Goal: Task Accomplishment & Management: Manage account settings

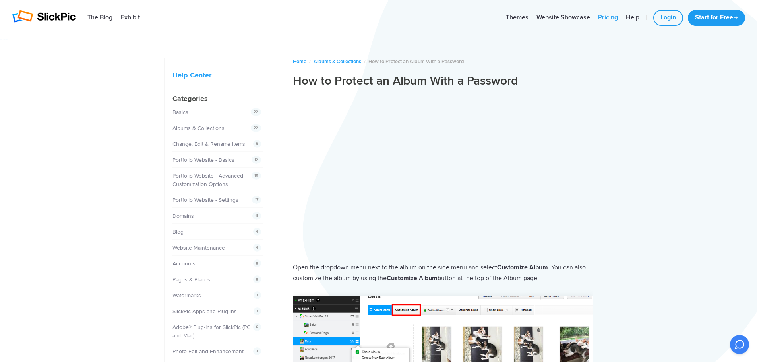
click at [611, 17] on link "Pricing" at bounding box center [608, 18] width 28 height 16
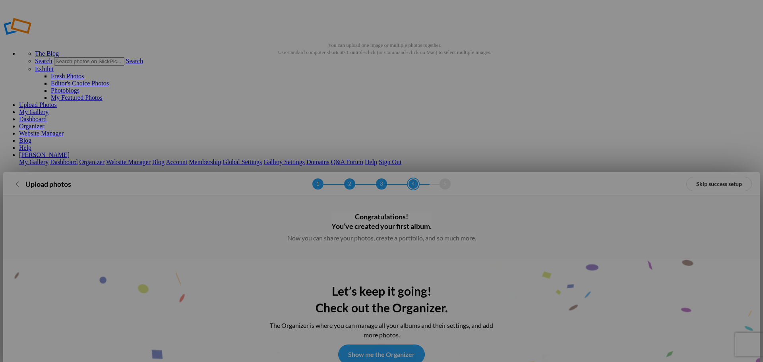
click at [389, 345] on link "Show me the Organizer" at bounding box center [381, 355] width 87 height 20
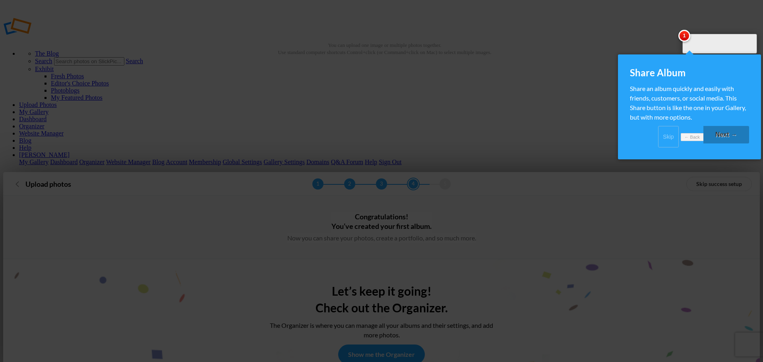
click at [719, 142] on link "Next →" at bounding box center [726, 134] width 46 height 17
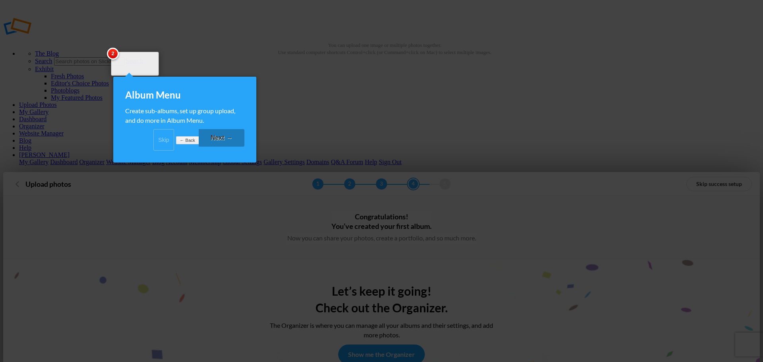
click at [224, 147] on link "Next →" at bounding box center [222, 137] width 46 height 17
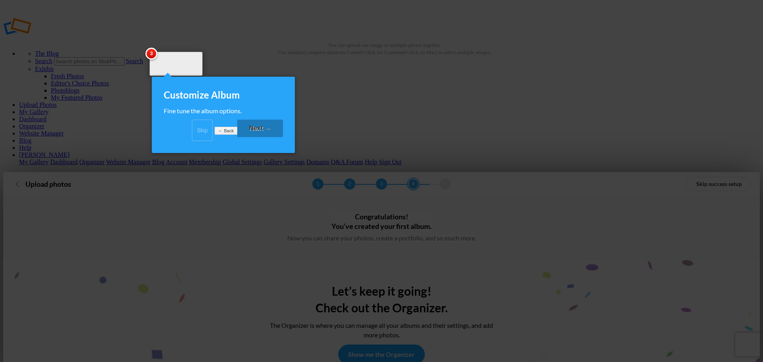
click at [251, 135] on link "Next →" at bounding box center [260, 128] width 46 height 17
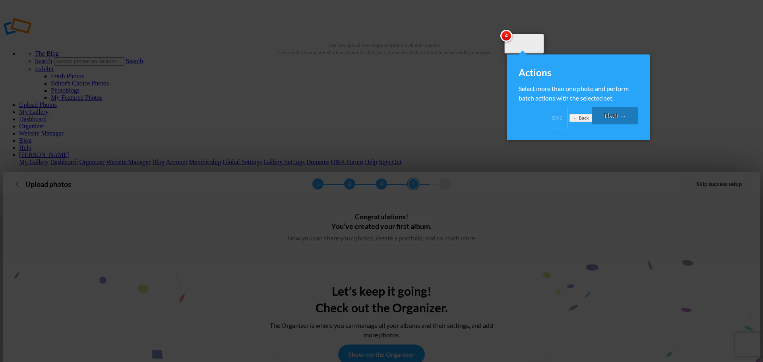
click at [619, 123] on link "Next →" at bounding box center [615, 115] width 46 height 17
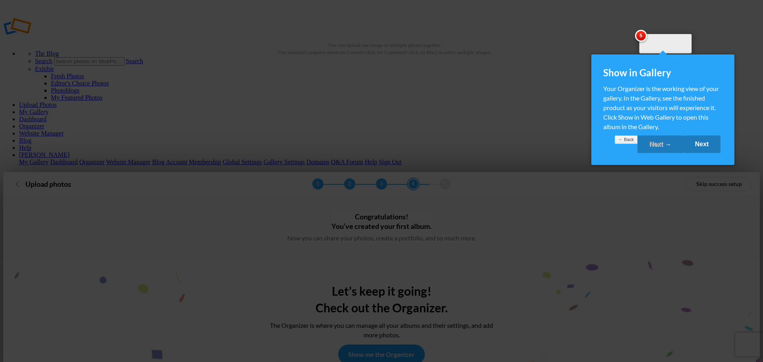
click at [699, 152] on link "Next" at bounding box center [702, 144] width 38 height 17
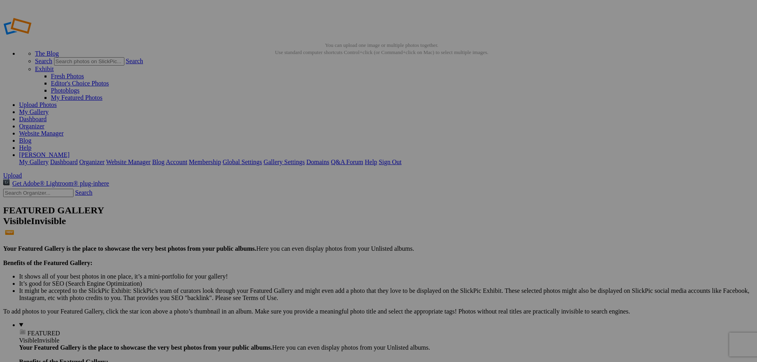
drag, startPoint x: 238, startPoint y: 43, endPoint x: 63, endPoint y: 30, distance: 174.9
type input "MDA 17B Gold v Romeo FC 9.28"
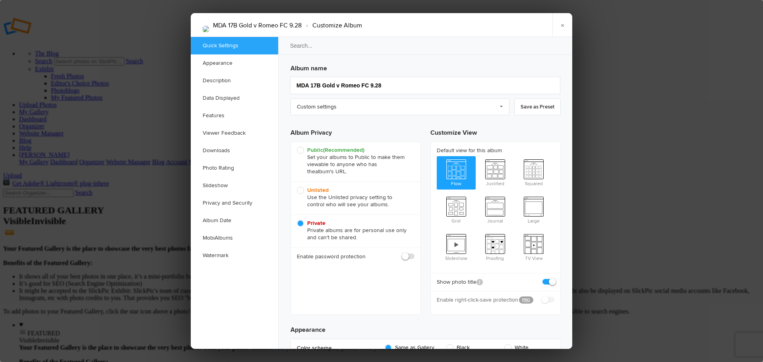
click at [414, 253] on span at bounding box center [414, 253] width 0 height 0
click at [414, 253] on input "checkbox" at bounding box center [414, 252] width 0 height 0
checkbox input "true"
click at [300, 190] on span "Unlisted Use the Unlisted privacy setting to control who will see your albums." at bounding box center [354, 197] width 114 height 21
click at [297, 187] on input "Unlisted Use the Unlisted privacy setting to control who will see your albums." at bounding box center [296, 186] width 0 height 0
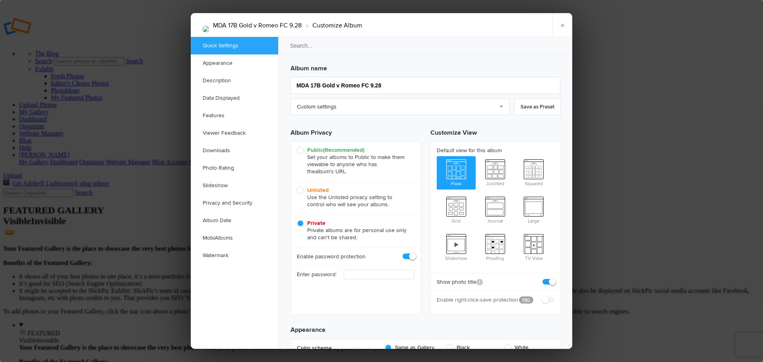
radio input "true"
click at [372, 273] on input "text" at bounding box center [379, 275] width 71 height 10
click at [414, 289] on span at bounding box center [414, 289] width 0 height 0
click at [414, 289] on input "checkbox" at bounding box center [414, 289] width 0 height 0
checkbox input "true"
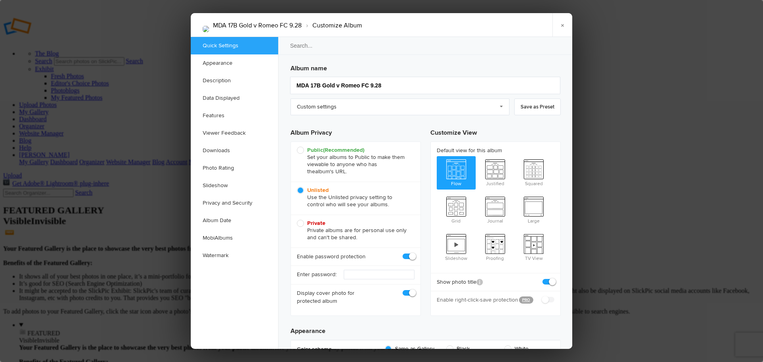
click at [554, 278] on span at bounding box center [554, 278] width 0 height 0
click at [554, 278] on input "checkbox" at bounding box center [554, 278] width 0 height 0
checkbox input "false"
click at [498, 109] on link "Custom settings" at bounding box center [399, 107] width 219 height 17
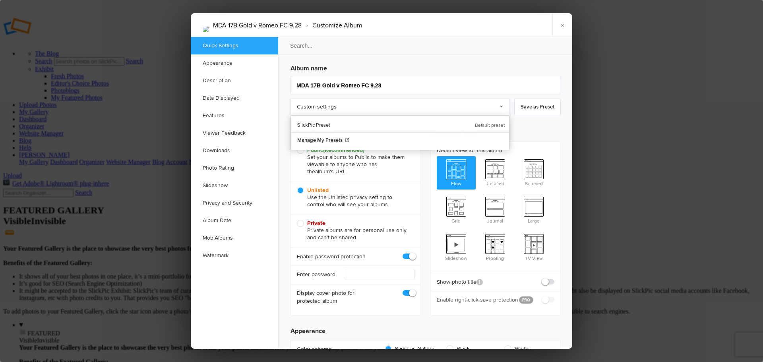
click at [530, 125] on h3 "Customize View" at bounding box center [495, 132] width 130 height 20
click at [377, 276] on input "text" at bounding box center [379, 275] width 71 height 10
click at [383, 275] on input "text" at bounding box center [379, 275] width 71 height 10
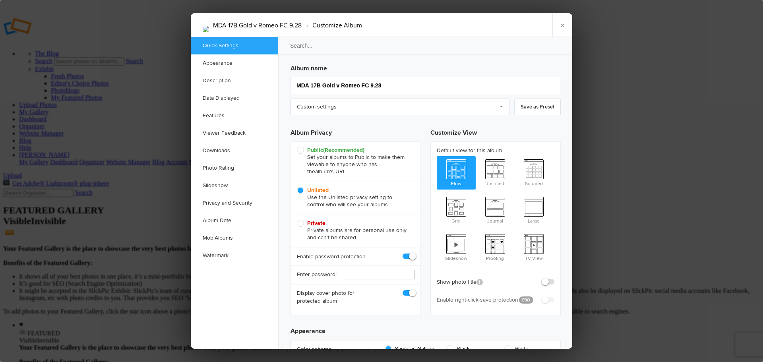
click at [383, 275] on input "text" at bounding box center [379, 275] width 71 height 10
click at [383, 274] on input "text" at bounding box center [379, 275] width 71 height 10
type input "CoachPaul"
click at [564, 25] on link "×" at bounding box center [562, 25] width 20 height 24
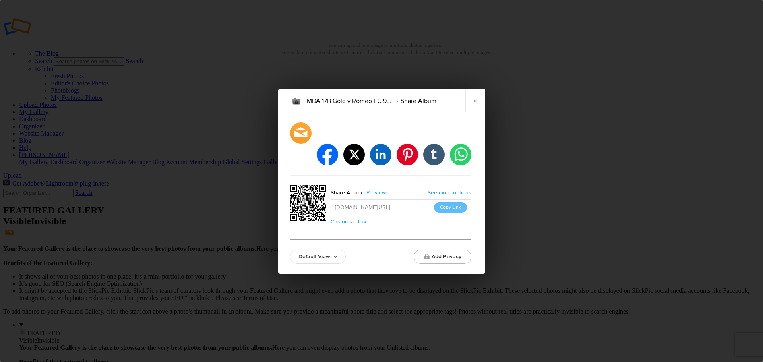
click at [332, 250] on link "Default View" at bounding box center [318, 257] width 56 height 14
click at [381, 250] on div "Default View Default View Proofing View Slideshow View TV View Add Privacy" at bounding box center [380, 257] width 181 height 14
click at [475, 111] on link "×" at bounding box center [475, 101] width 20 height 24
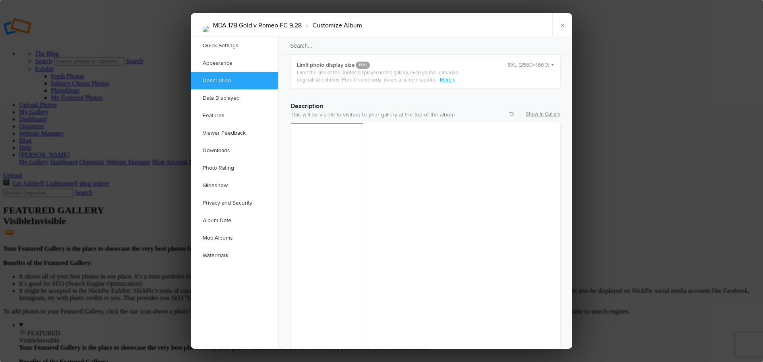
scroll to position [676, 0]
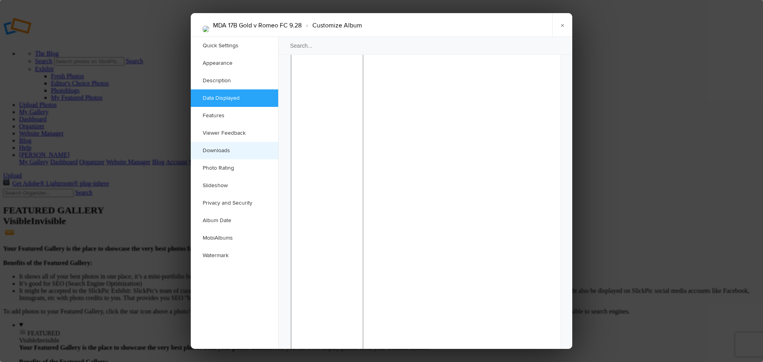
click at [219, 149] on link "Downloads" at bounding box center [234, 150] width 87 height 17
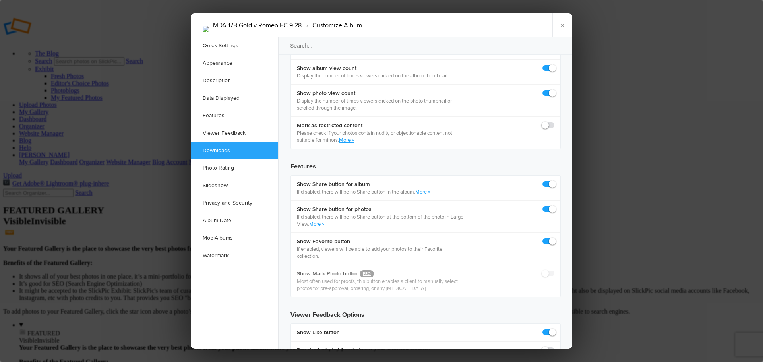
scroll to position [1244, 0]
checkbox input "true"
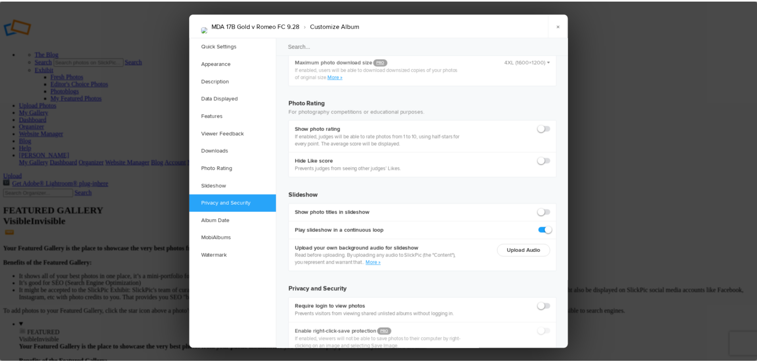
scroll to position [1718, 0]
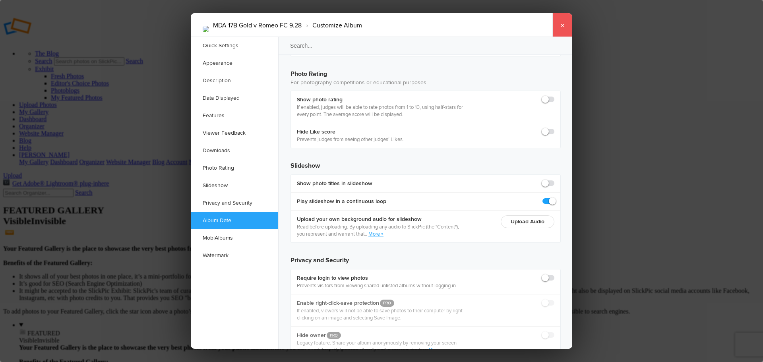
click at [560, 23] on link "×" at bounding box center [562, 25] width 20 height 24
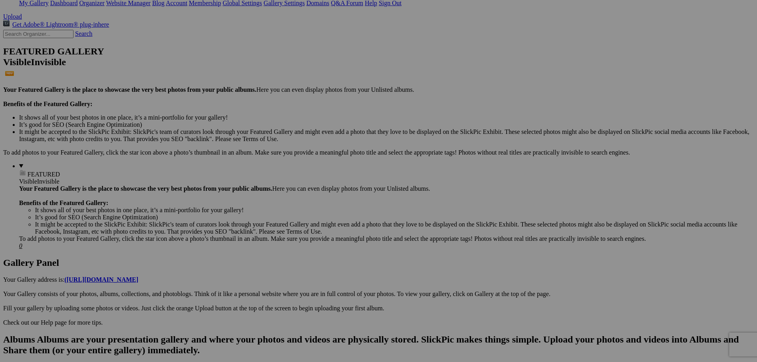
scroll to position [0, 0]
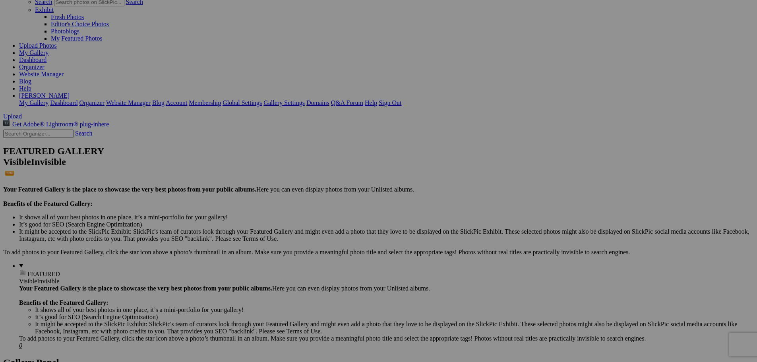
scroll to position [13, 0]
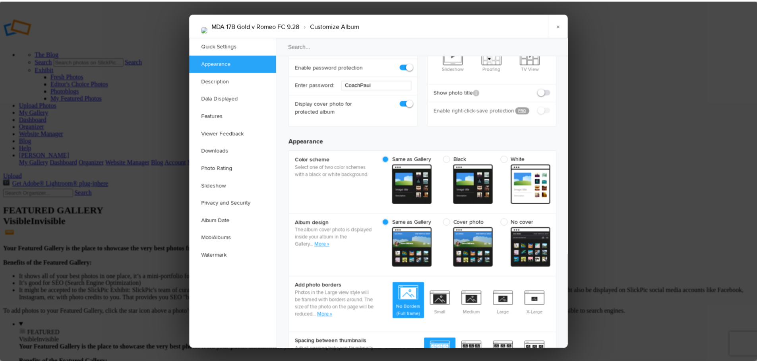
scroll to position [278, 0]
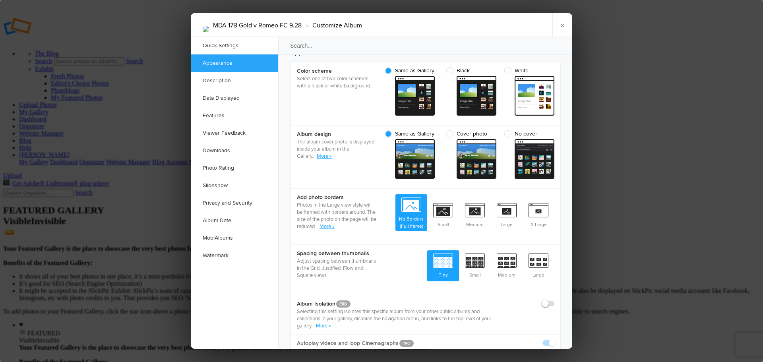
click at [449, 134] on span "Cover photo" at bounding box center [469, 133] width 46 height 7
click at [496, 130] on input "Cover photo cover From gallery - dark" at bounding box center [496, 130] width 0 height 0
radio input "true"
click at [563, 27] on link "×" at bounding box center [562, 25] width 20 height 24
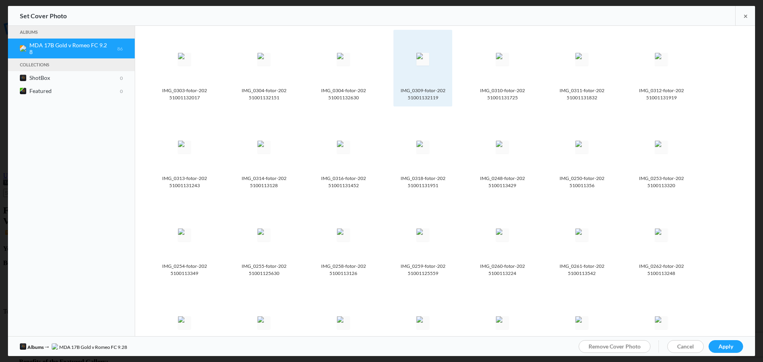
click at [426, 53] on img at bounding box center [422, 59] width 13 height 13
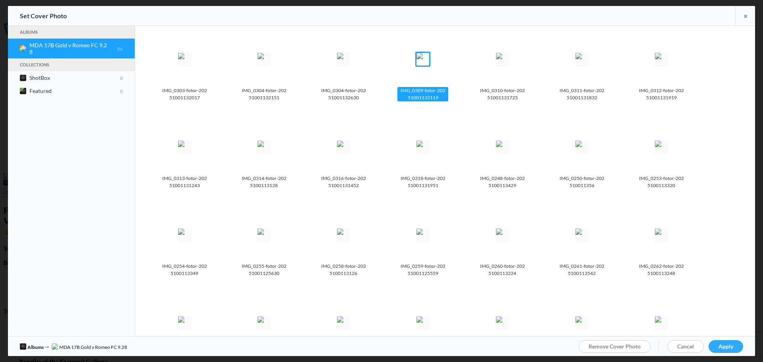
click at [724, 348] on span "Apply" at bounding box center [725, 346] width 15 height 7
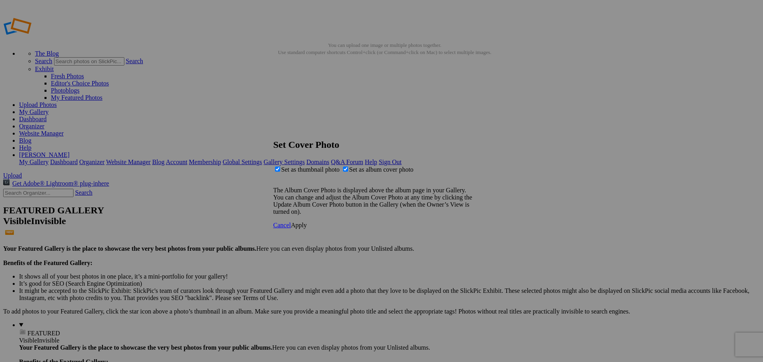
click at [307, 228] on span "Apply" at bounding box center [299, 225] width 16 height 7
